Goal: Task Accomplishment & Management: Manage account settings

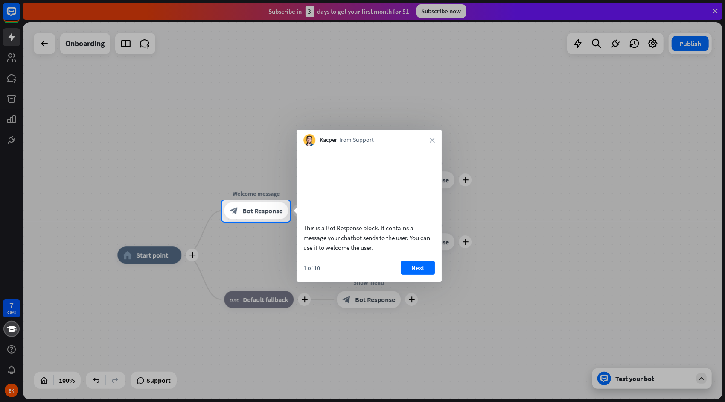
click at [417, 275] on button "Next" at bounding box center [418, 268] width 34 height 14
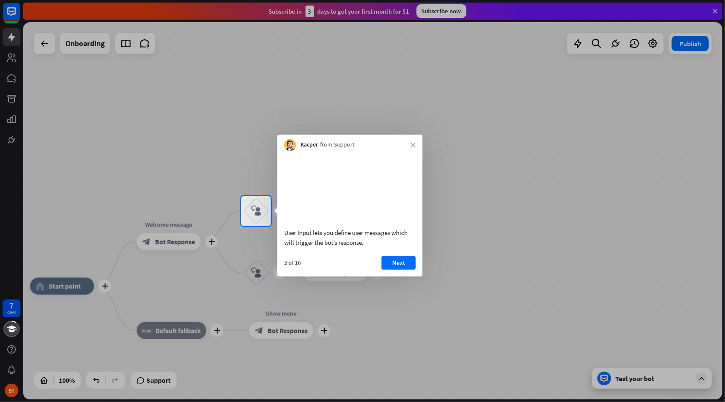
click at [399, 269] on button "Next" at bounding box center [399, 263] width 34 height 14
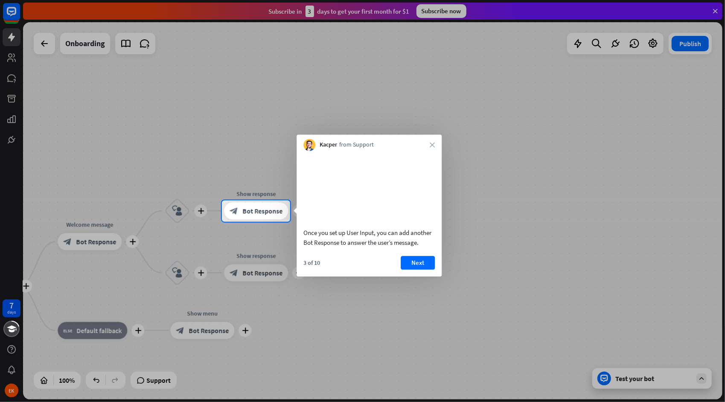
click at [36, 41] on div at bounding box center [362, 100] width 725 height 200
click at [44, 44] on div at bounding box center [362, 100] width 725 height 200
click at [419, 269] on button "Next" at bounding box center [418, 263] width 34 height 14
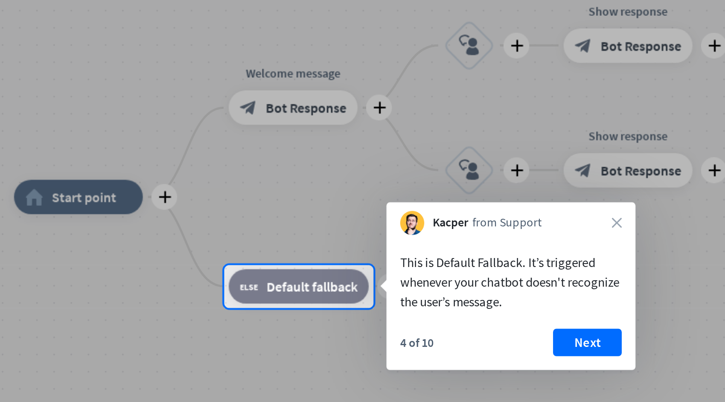
click at [157, 166] on div at bounding box center [362, 100] width 725 height 200
click at [148, 166] on div at bounding box center [362, 100] width 725 height 200
click at [190, 170] on div at bounding box center [362, 100] width 725 height 200
click at [189, 167] on div at bounding box center [362, 100] width 725 height 200
click at [188, 167] on div at bounding box center [362, 100] width 725 height 200
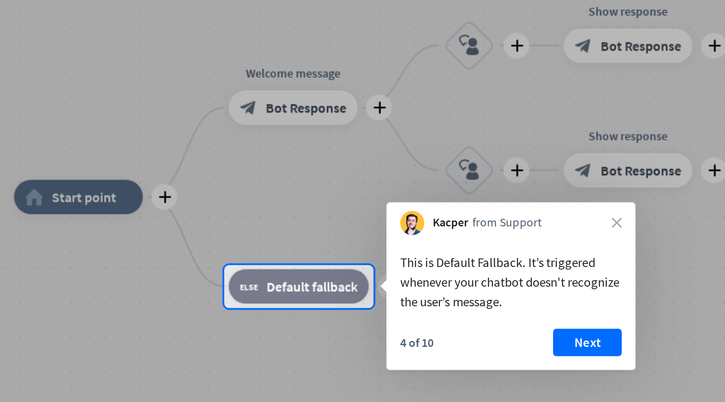
click at [188, 167] on div at bounding box center [362, 100] width 725 height 200
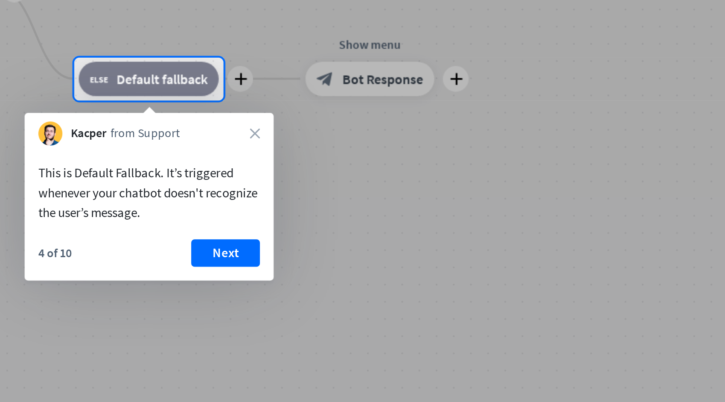
click at [293, 292] on button "Next" at bounding box center [294, 297] width 34 height 14
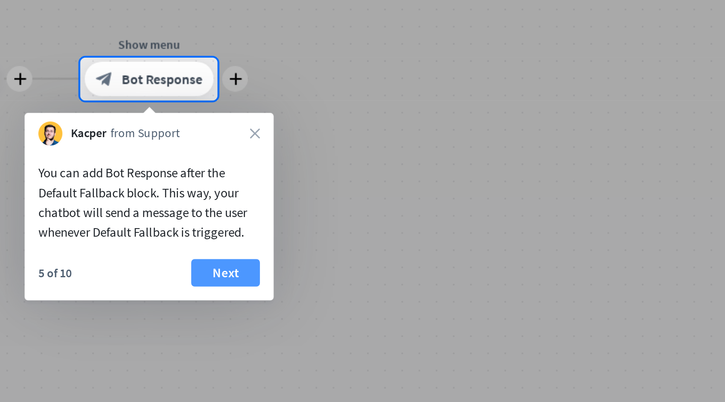
click at [296, 310] on button "Next" at bounding box center [294, 307] width 34 height 14
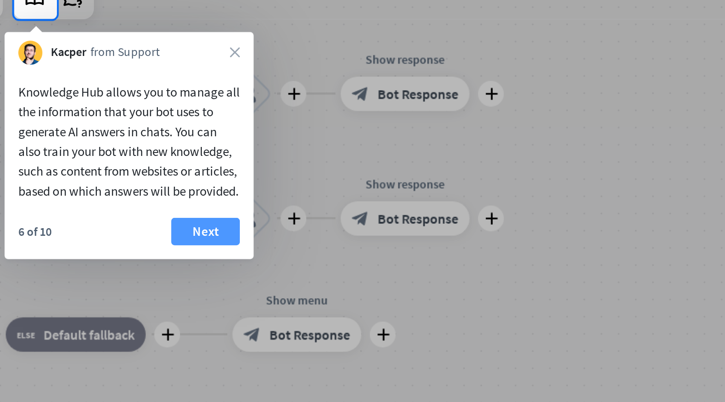
click at [215, 166] on button "Next" at bounding box center [211, 160] width 34 height 14
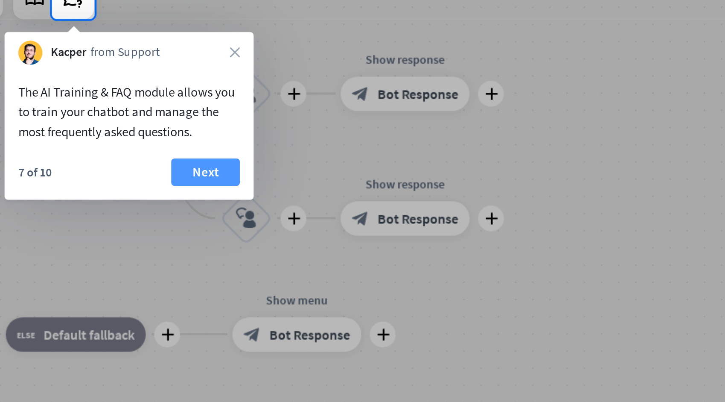
click at [213, 131] on button "Next" at bounding box center [211, 130] width 34 height 14
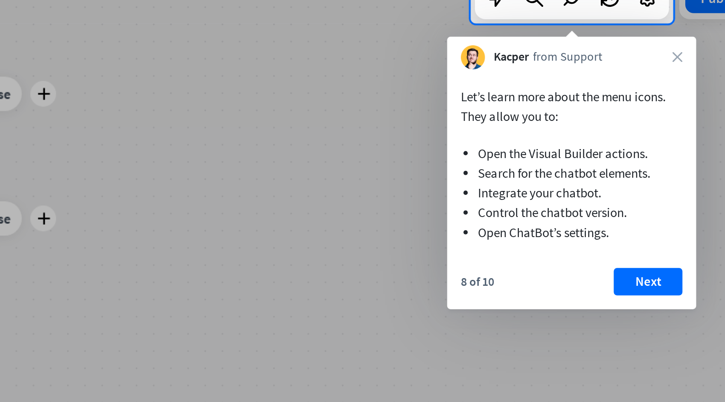
click at [668, 72] on icon "close" at bounding box center [668, 72] width 5 height 5
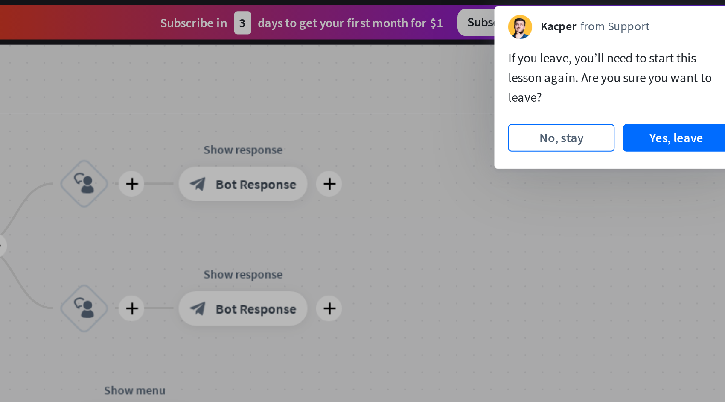
click at [468, 72] on button "No, stay" at bounding box center [468, 68] width 53 height 14
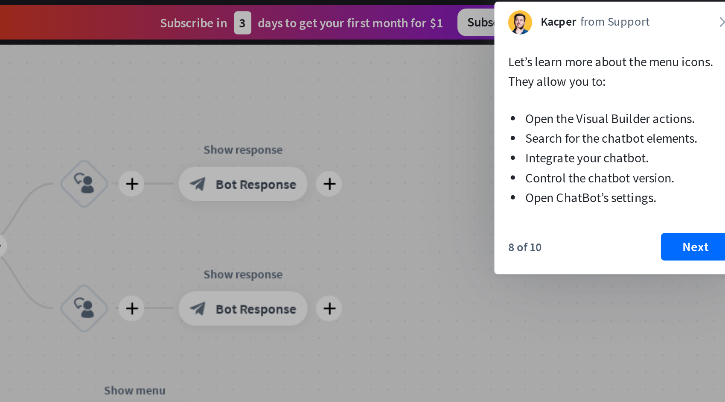
click at [320, 75] on div at bounding box center [362, 228] width 725 height 345
click at [311, 159] on div at bounding box center [362, 228] width 725 height 345
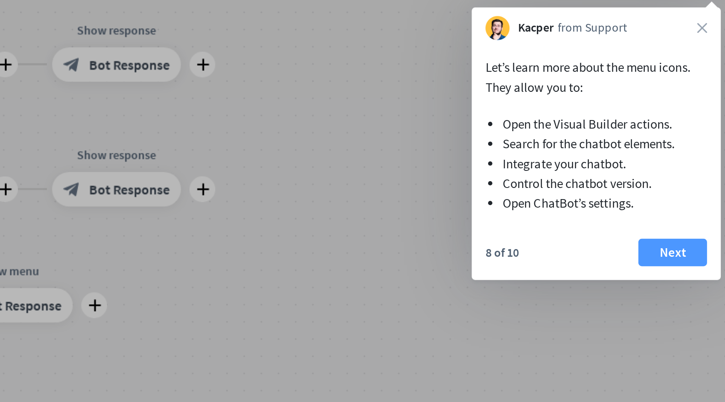
click at [590, 187] on button "Next" at bounding box center [587, 185] width 34 height 14
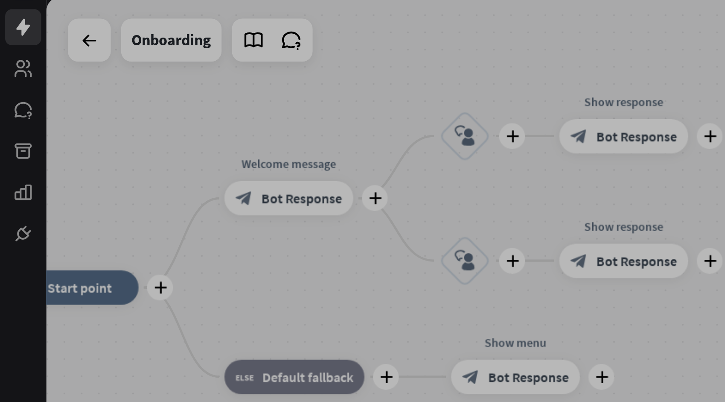
click at [9, 39] on div at bounding box center [362, 183] width 725 height 366
click at [9, 58] on div at bounding box center [362, 183] width 725 height 366
click at [12, 80] on div at bounding box center [362, 183] width 725 height 366
click at [10, 100] on div at bounding box center [362, 183] width 725 height 366
click at [11, 120] on div at bounding box center [362, 183] width 725 height 366
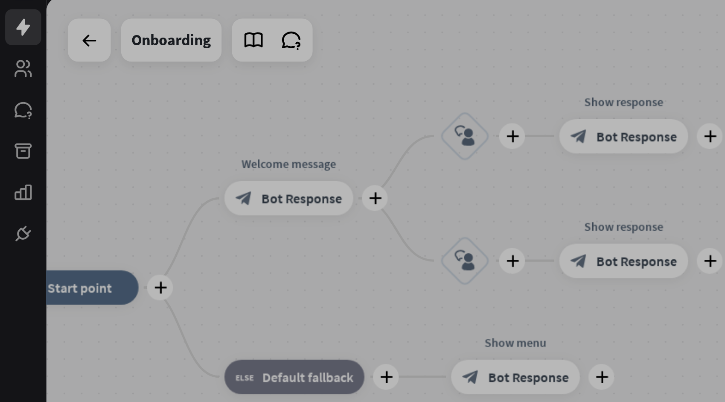
click at [12, 141] on div at bounding box center [362, 183] width 725 height 366
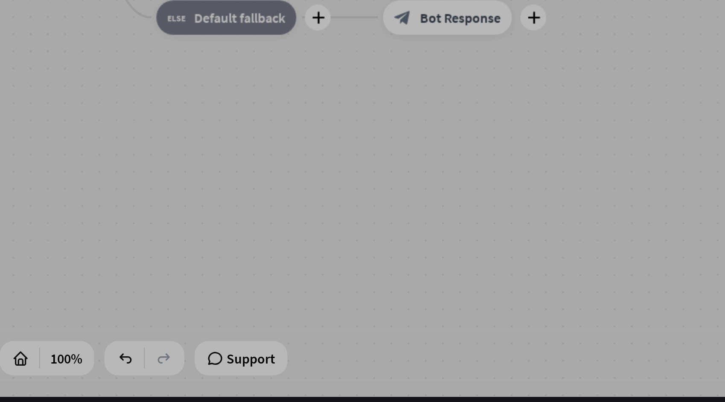
click at [97, 380] on div at bounding box center [295, 378] width 590 height 25
click at [98, 385] on div at bounding box center [295, 378] width 590 height 25
click at [67, 383] on div at bounding box center [295, 378] width 590 height 25
click at [46, 381] on div at bounding box center [295, 378] width 590 height 25
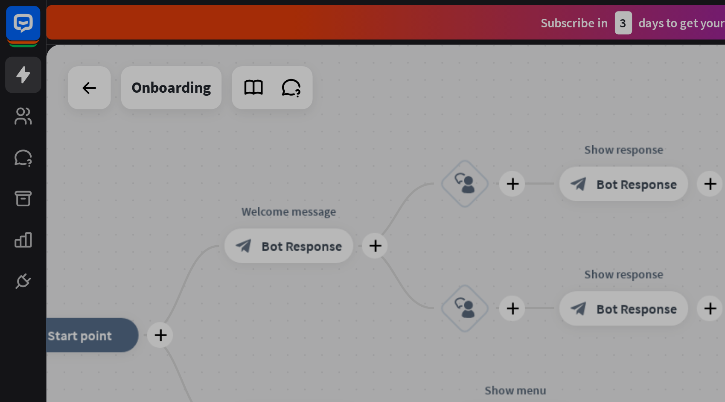
click at [148, 45] on div at bounding box center [362, 183] width 725 height 366
click at [144, 45] on div at bounding box center [362, 183] width 725 height 366
click at [10, 82] on div at bounding box center [362, 183] width 725 height 366
click at [12, 79] on div at bounding box center [362, 183] width 725 height 366
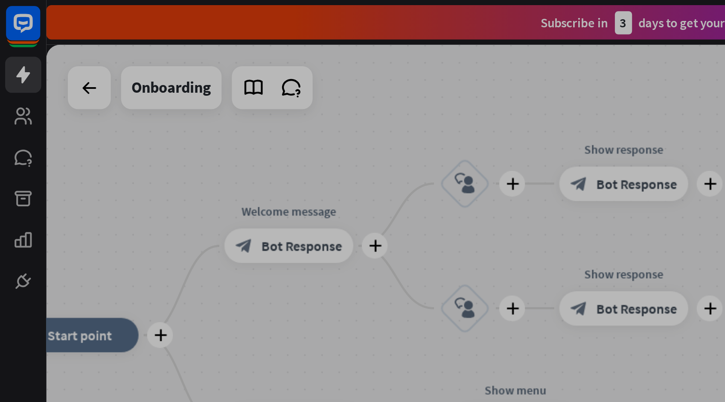
click at [44, 44] on div at bounding box center [362, 183] width 725 height 366
click at [84, 44] on div at bounding box center [362, 183] width 725 height 366
click at [124, 44] on div at bounding box center [362, 183] width 725 height 366
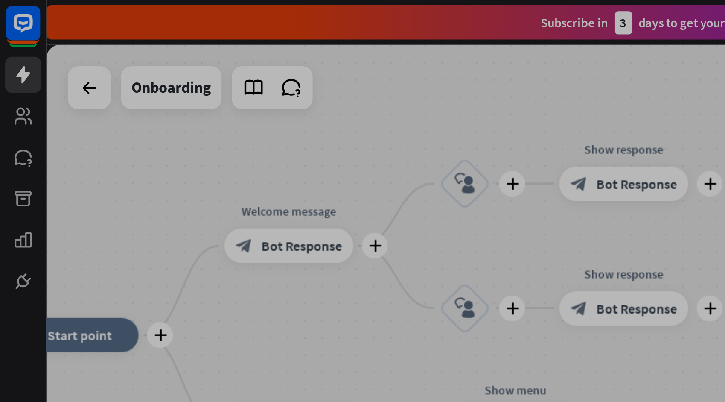
click at [124, 44] on div at bounding box center [362, 183] width 725 height 366
click at [143, 44] on div at bounding box center [362, 183] width 725 height 366
click at [129, 121] on div at bounding box center [362, 183] width 725 height 366
click at [44, 169] on div at bounding box center [362, 183] width 725 height 366
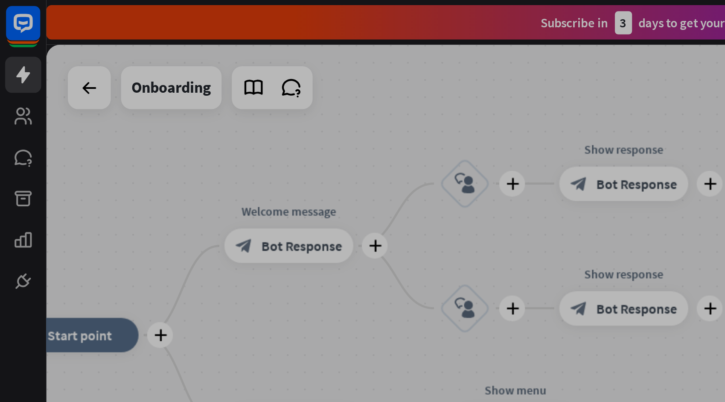
click at [12, 140] on div at bounding box center [362, 183] width 725 height 366
click at [13, 118] on div at bounding box center [362, 183] width 725 height 366
click at [13, 96] on div at bounding box center [362, 183] width 725 height 366
click at [11, 78] on div at bounding box center [362, 183] width 725 height 366
click at [13, 61] on div at bounding box center [362, 183] width 725 height 366
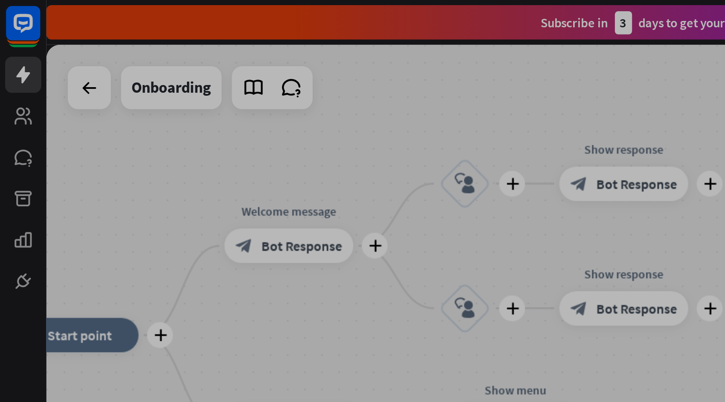
click at [14, 36] on div at bounding box center [362, 183] width 725 height 366
click at [12, 12] on div at bounding box center [362, 183] width 725 height 366
drag, startPoint x: 126, startPoint y: 13, endPoint x: 63, endPoint y: 13, distance: 62.8
click at [65, 13] on div at bounding box center [362, 183] width 725 height 366
click at [11, 22] on div at bounding box center [362, 183] width 725 height 366
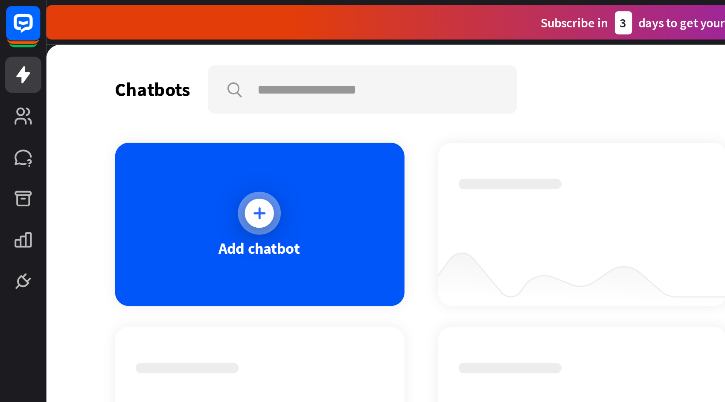
click at [128, 104] on icon at bounding box center [129, 106] width 9 height 9
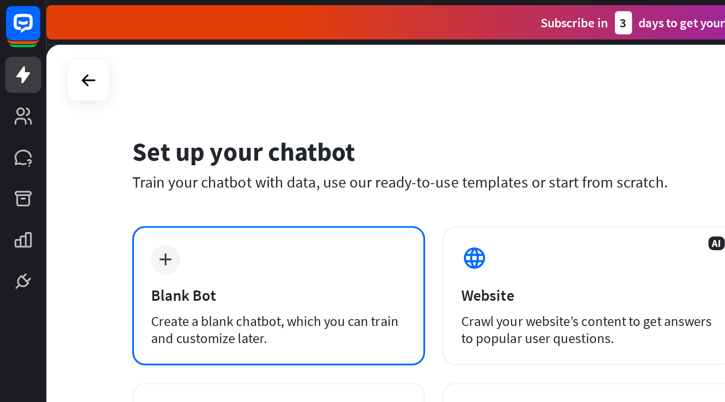
drag, startPoint x: 118, startPoint y: 126, endPoint x: 105, endPoint y: 126, distance: 12.8
click at [105, 126] on div "plus Blank Bot Create a blank chatbot, which you can train and customize later." at bounding box center [139, 146] width 146 height 69
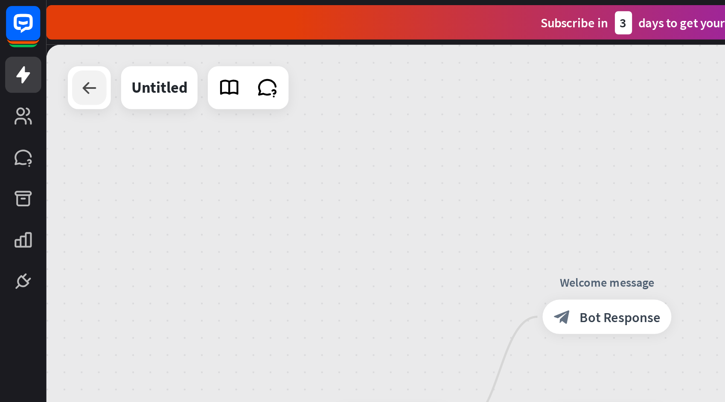
click at [42, 44] on icon at bounding box center [44, 43] width 10 height 10
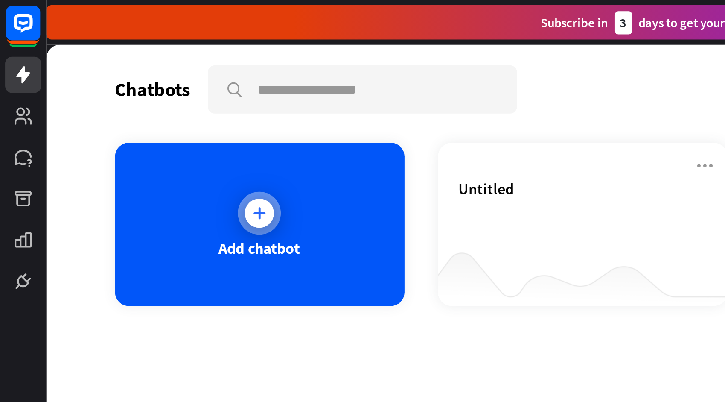
click at [129, 106] on icon at bounding box center [129, 106] width 9 height 9
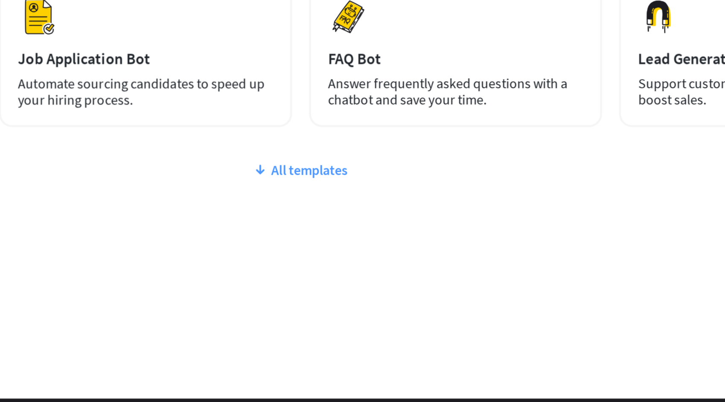
click at [364, 287] on div "All templates" at bounding box center [370, 285] width 608 height 9
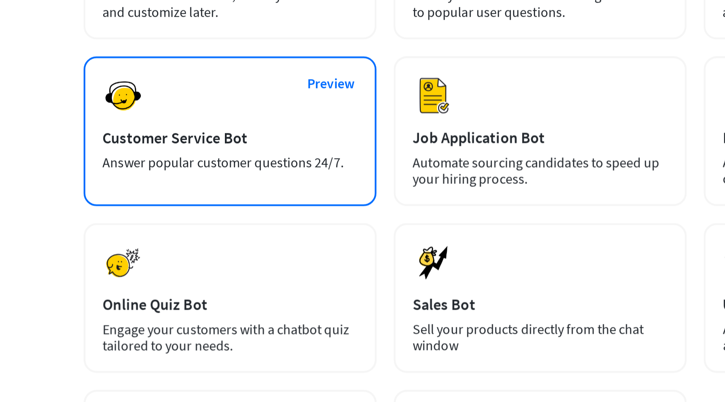
click at [130, 229] on div "Customer Service Bot" at bounding box center [138, 230] width 127 height 10
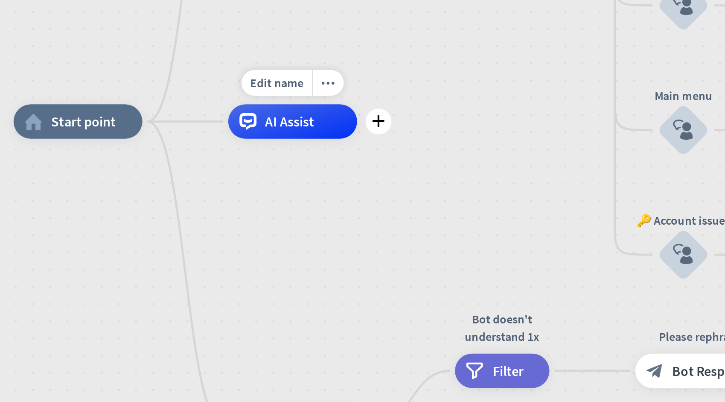
click at [155, 222] on div "AI Assist" at bounding box center [169, 222] width 64 height 17
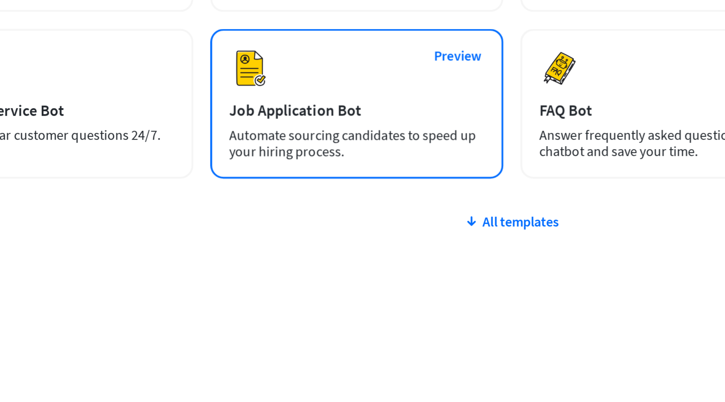
click at [359, 287] on div "All templates" at bounding box center [370, 285] width 608 height 9
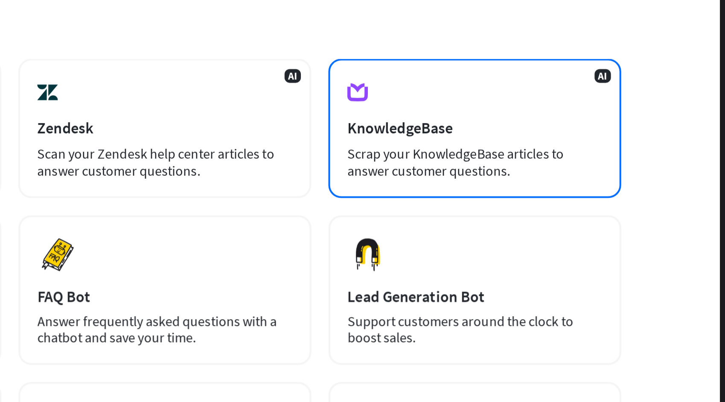
click at [631, 160] on div "Scrap your KnowledgeBase articles to answer customer questions." at bounding box center [600, 163] width 127 height 17
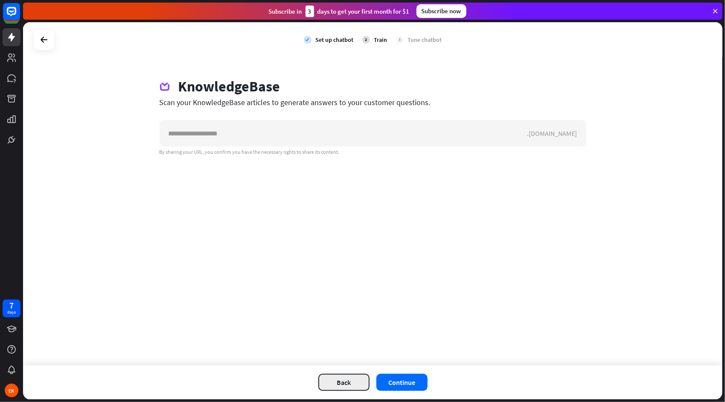
click at [337, 383] on button "Back" at bounding box center [343, 382] width 51 height 17
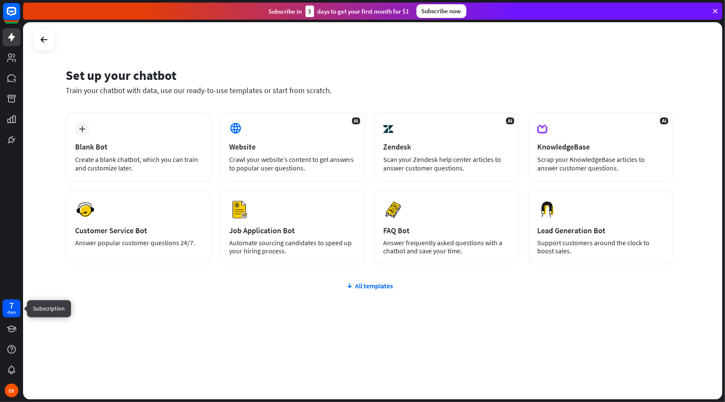
click at [12, 310] on div "days" at bounding box center [11, 312] width 9 height 6
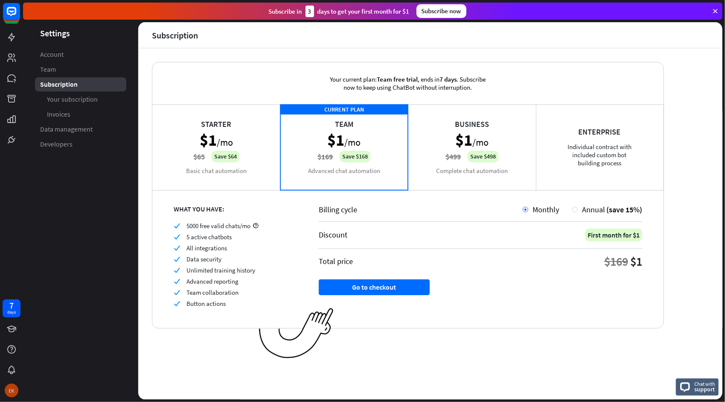
click at [12, 388] on div "EK" at bounding box center [12, 390] width 14 height 14
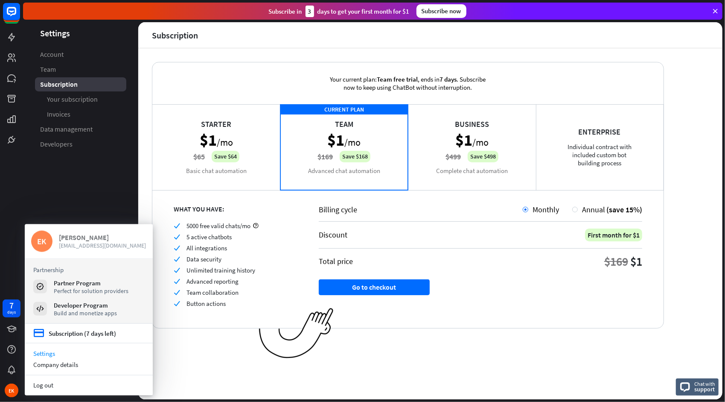
click at [87, 242] on div "[PERSON_NAME]" at bounding box center [103, 237] width 88 height 9
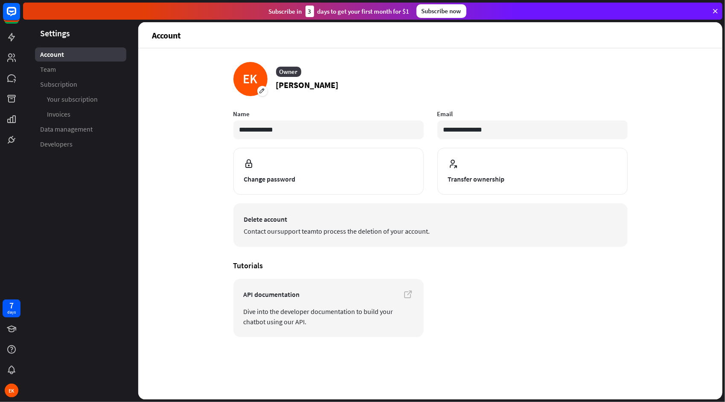
click at [277, 231] on span "Contact our support team to process the deletion of your account." at bounding box center [430, 231] width 373 height 10
